Goal: Task Accomplishment & Management: Use online tool/utility

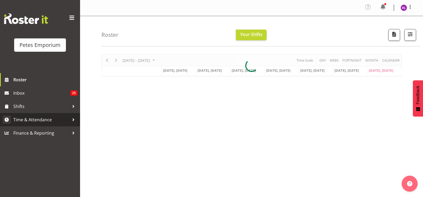
click at [72, 121] on div at bounding box center [73, 120] width 8 height 8
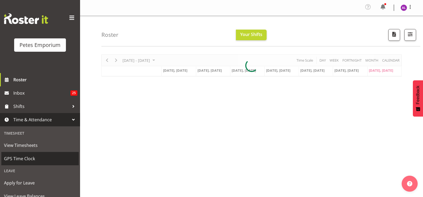
click at [38, 158] on span "GPS Time Clock" at bounding box center [40, 159] width 72 height 8
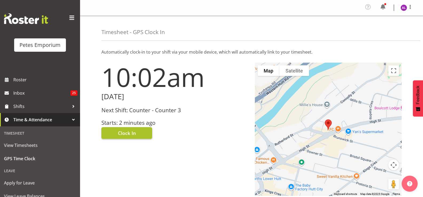
click at [138, 135] on button "Clock In" at bounding box center [126, 133] width 51 height 12
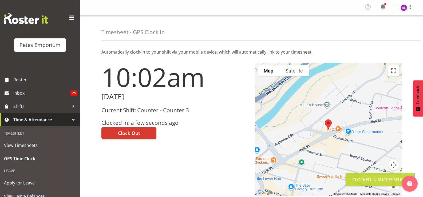
click at [401, 7] on img at bounding box center [404, 8] width 6 height 6
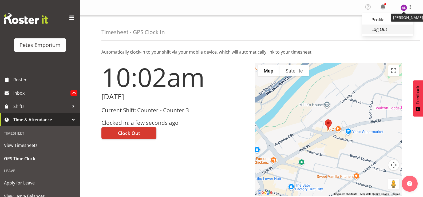
click at [383, 29] on link "Log Out" at bounding box center [387, 30] width 51 height 10
